Goal: Transaction & Acquisition: Download file/media

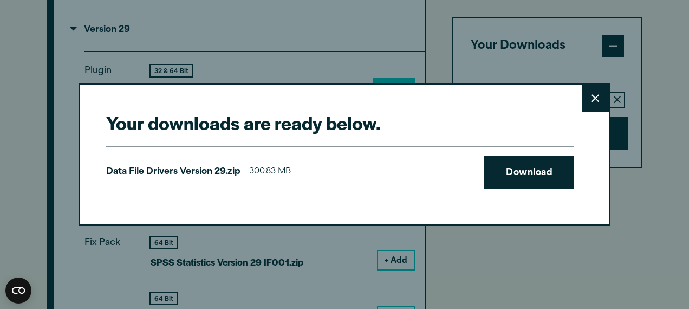
click at [663, 75] on div "Your downloads are ready below. Close Data File Drivers Version 29.zip 300.83 M…" at bounding box center [344, 154] width 689 height 309
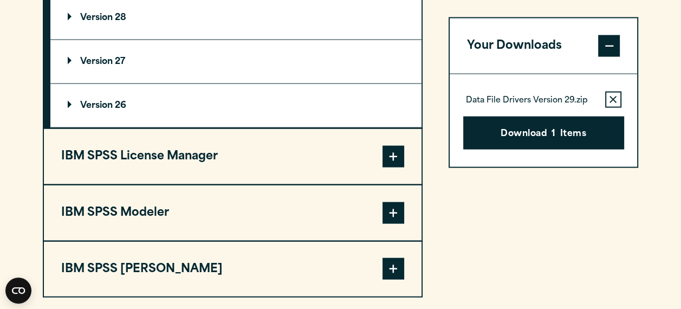
scroll to position [1987, 0]
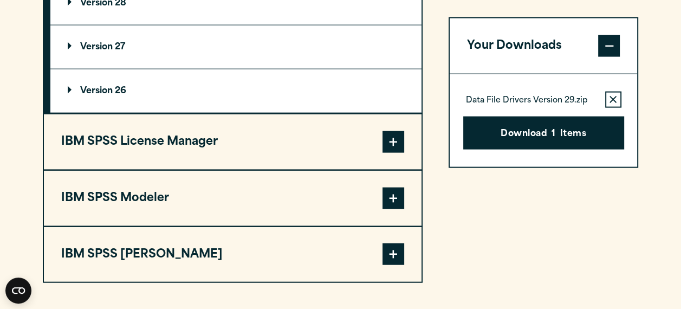
click at [235, 141] on button "IBM SPSS License Manager" at bounding box center [232, 141] width 377 height 55
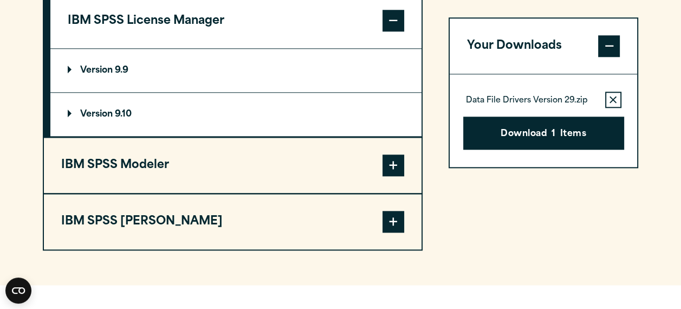
scroll to position [994, 0]
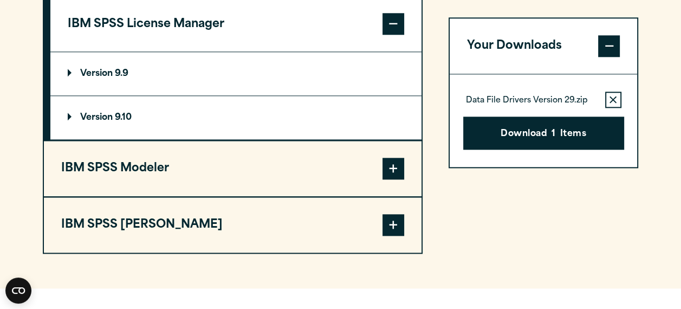
click at [349, 170] on button "IBM SPSS Modeler" at bounding box center [232, 168] width 377 height 55
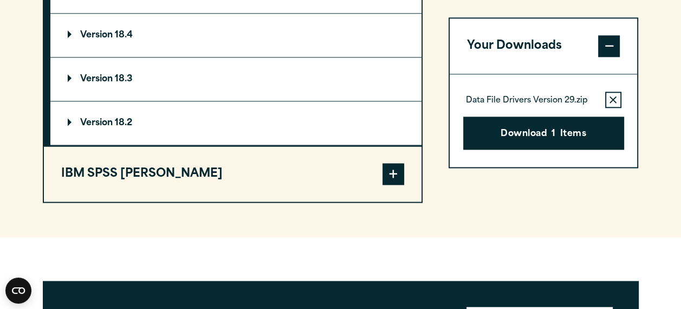
scroll to position [1181, 0]
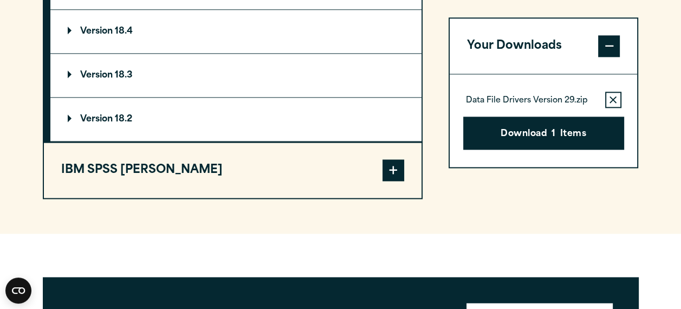
click at [277, 182] on button "IBM SPSS [PERSON_NAME]" at bounding box center [232, 169] width 377 height 55
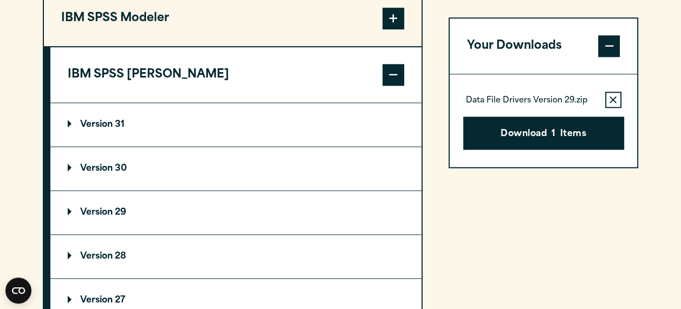
scroll to position [1056, 0]
click at [129, 116] on summary "Version 31" at bounding box center [235, 124] width 371 height 43
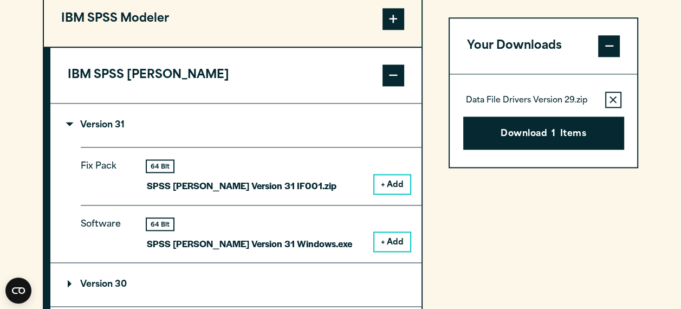
click at [390, 240] on button "+ Add" at bounding box center [392, 241] width 36 height 18
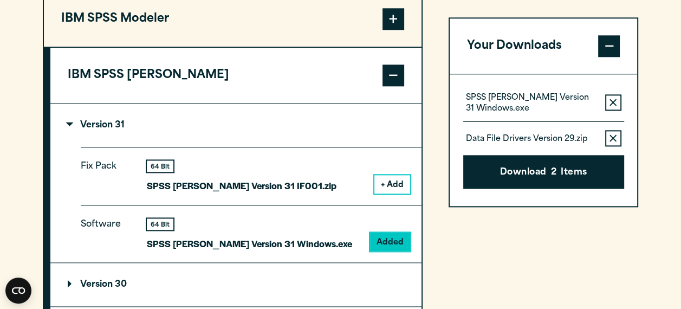
click at [610, 138] on icon "button" at bounding box center [612, 139] width 7 height 8
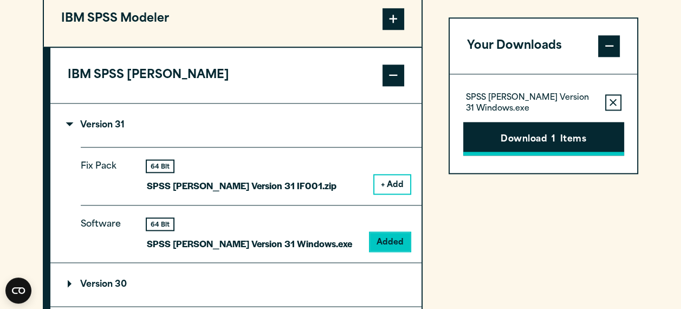
click at [585, 139] on button "Download 1 Items" at bounding box center [543, 139] width 161 height 34
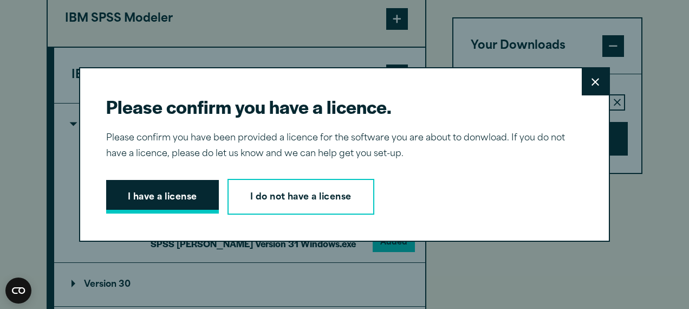
click at [171, 190] on button "I have a license" at bounding box center [162, 197] width 113 height 34
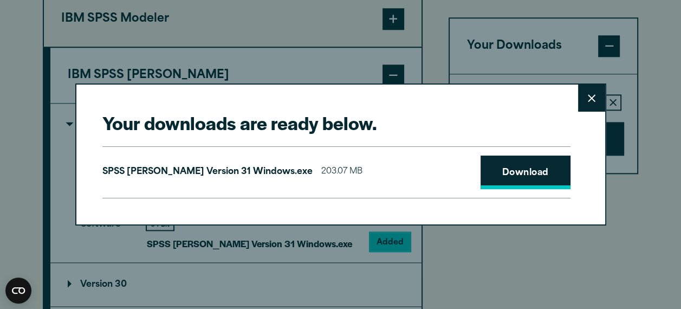
click at [492, 173] on link "Download" at bounding box center [525, 172] width 90 height 34
click at [594, 99] on icon at bounding box center [592, 98] width 8 height 8
